Goal: Information Seeking & Learning: Learn about a topic

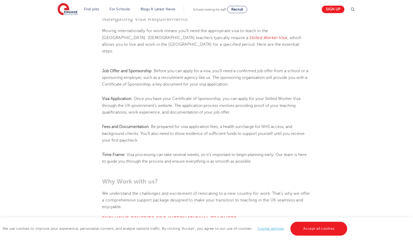
scroll to position [206, 0]
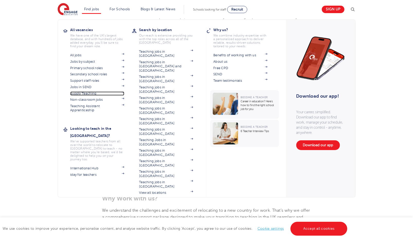
click at [90, 94] on link "Supply Teaching" at bounding box center [97, 94] width 54 height 4
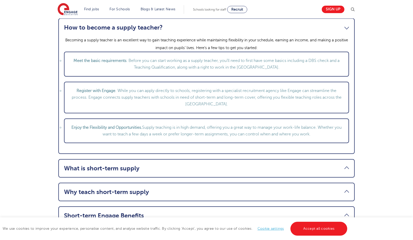
scroll to position [600, 0]
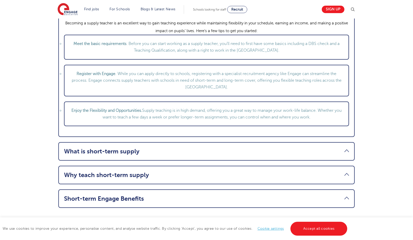
click at [96, 151] on link "What is short-term supply" at bounding box center [206, 151] width 285 height 7
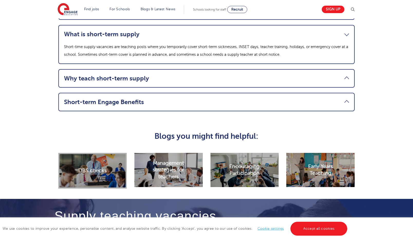
click at [83, 78] on link "Why teach short-term supply" at bounding box center [206, 78] width 285 height 7
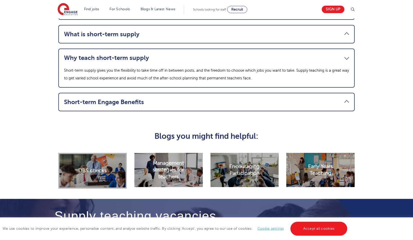
click at [108, 105] on link "Short-term Engage Benefits" at bounding box center [206, 102] width 285 height 7
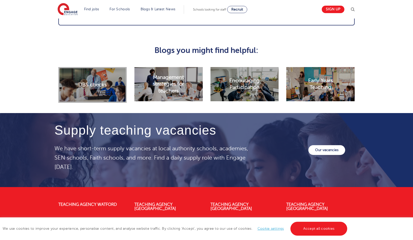
scroll to position [720, 0]
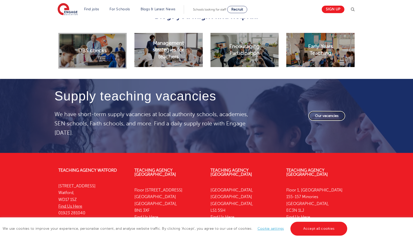
click at [324, 117] on link "Our vacancies" at bounding box center [327, 116] width 37 height 10
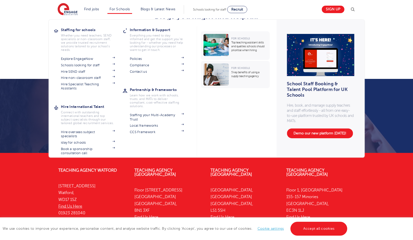
scroll to position [760, 0]
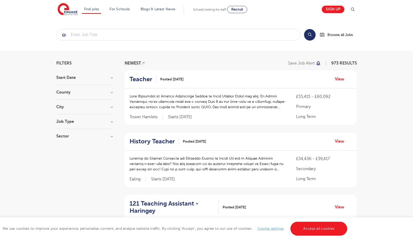
click at [110, 92] on h3 "County" at bounding box center [84, 92] width 57 height 4
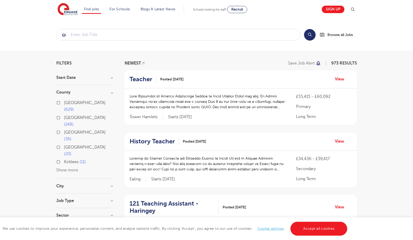
click at [68, 168] on button "Show more" at bounding box center [67, 170] width 22 height 5
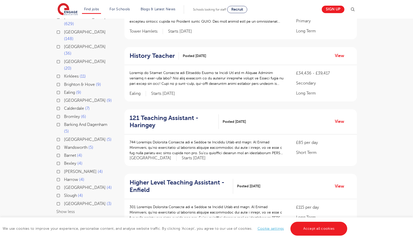
scroll to position [34, 0]
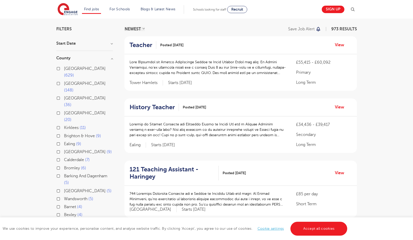
click at [112, 43] on h3 "Start Date" at bounding box center [84, 43] width 57 height 4
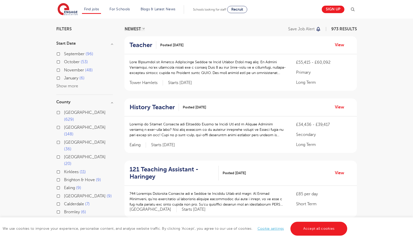
click at [64, 78] on label "January 6" at bounding box center [74, 78] width 21 height 7
click at [64, 78] on input "January 6" at bounding box center [65, 77] width 3 height 3
checkbox input "true"
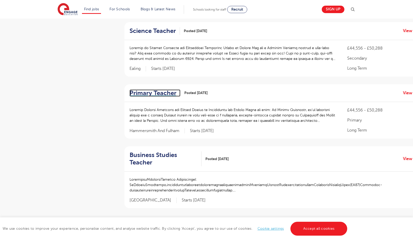
scroll to position [240, 0]
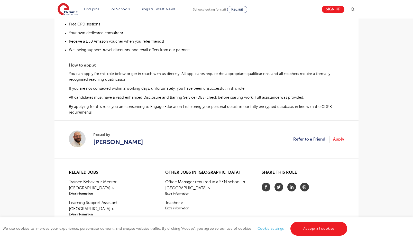
scroll to position [377, 0]
